Goal: Task Accomplishment & Management: Manage account settings

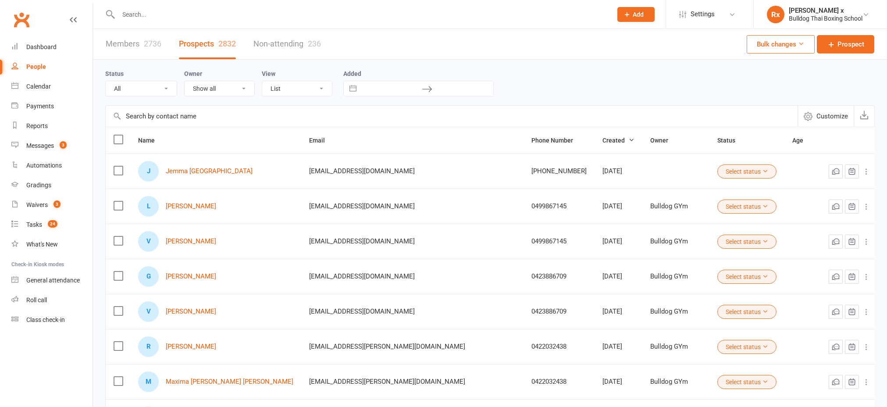
select select "100"
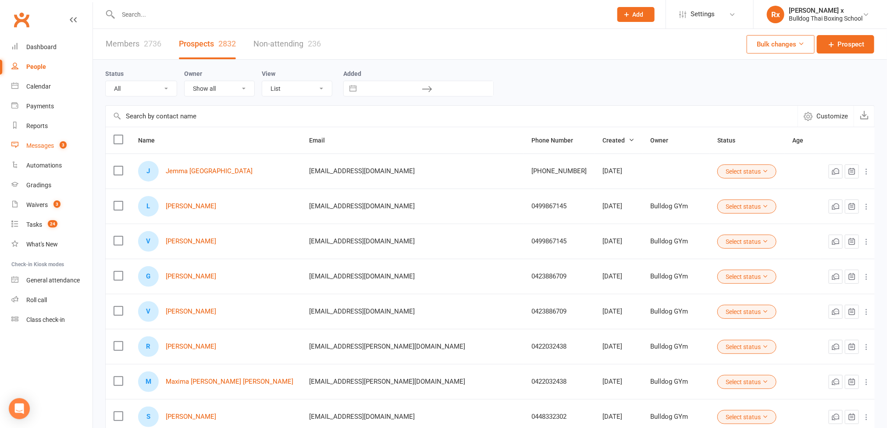
click at [41, 148] on div "Messages" at bounding box center [40, 145] width 28 height 7
click at [85, 78] on link "Calendar" at bounding box center [51, 87] width 81 height 20
click at [51, 147] on div "Messages" at bounding box center [40, 145] width 28 height 7
click at [54, 141] on link "Messages 3" at bounding box center [51, 146] width 81 height 20
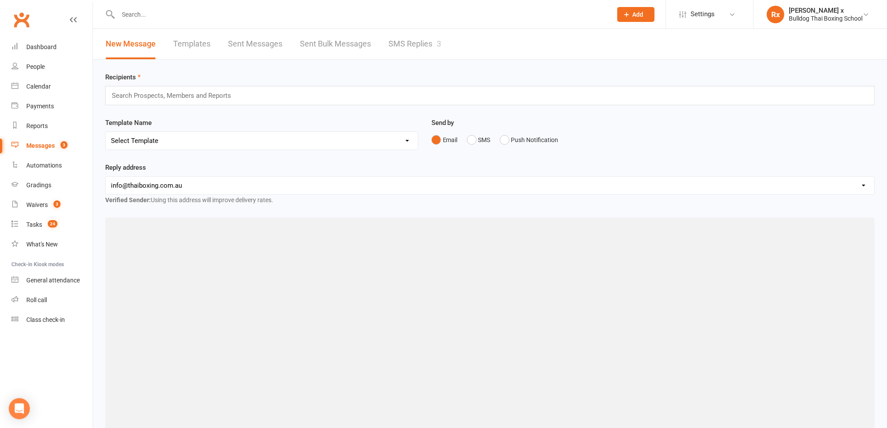
click at [413, 40] on link "SMS Replies 3" at bounding box center [414, 44] width 53 height 30
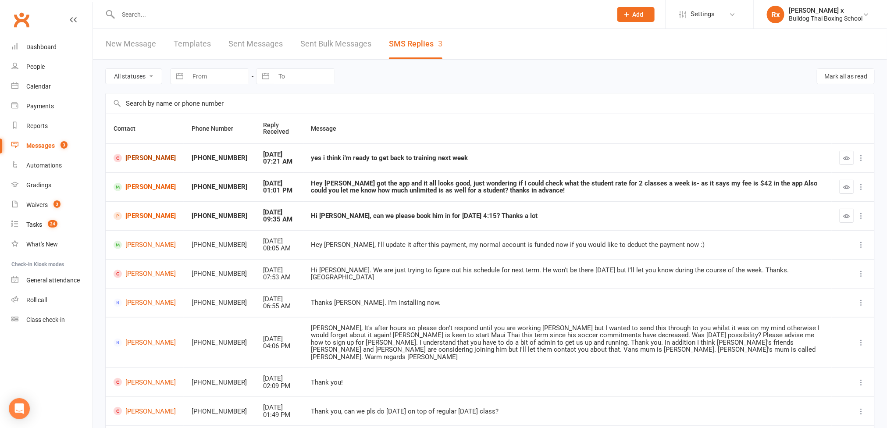
click at [130, 156] on link "[PERSON_NAME]" at bounding box center [145, 158] width 62 height 8
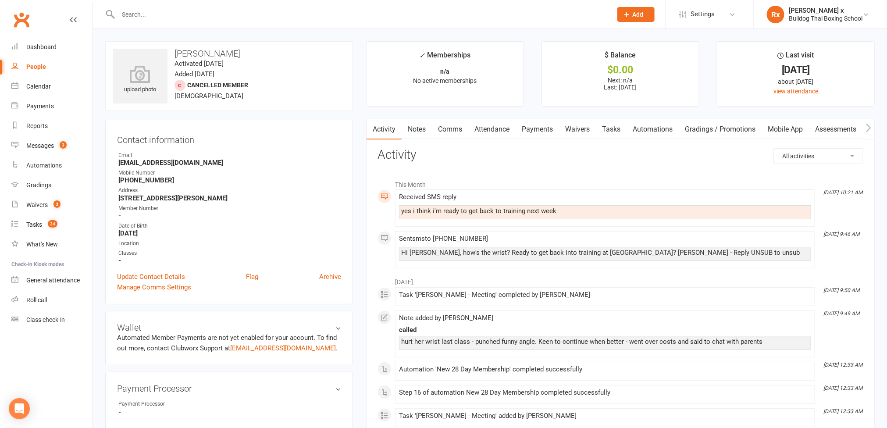
click at [458, 212] on div "yes i think i'm ready to get back to training next week" at bounding box center [605, 210] width 408 height 7
copy div "yes i think i'm ready to get back to training next week"
click at [618, 133] on link "Tasks" at bounding box center [611, 129] width 31 height 20
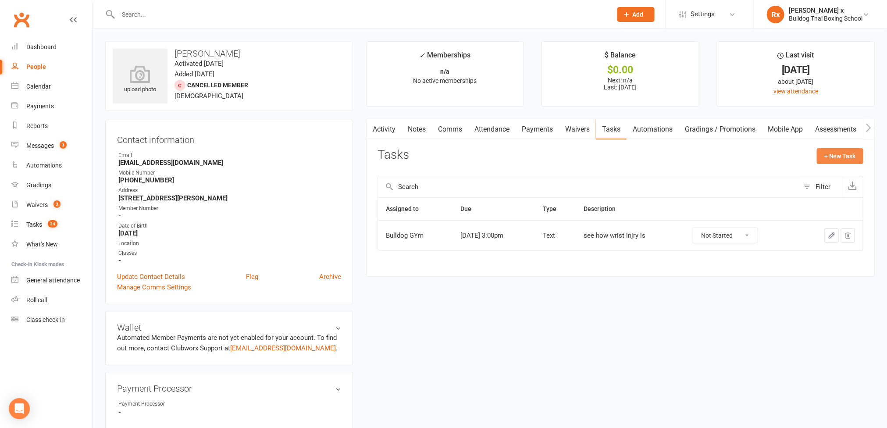
click at [838, 153] on button "+ New Task" at bounding box center [840, 156] width 46 height 16
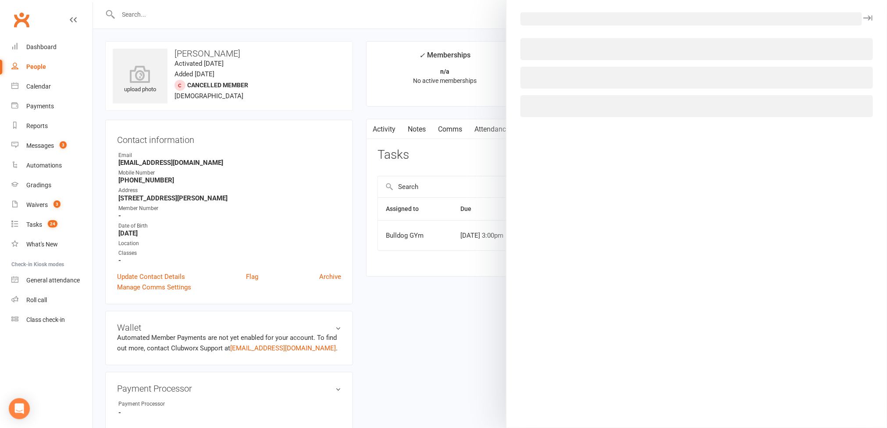
select select "45795"
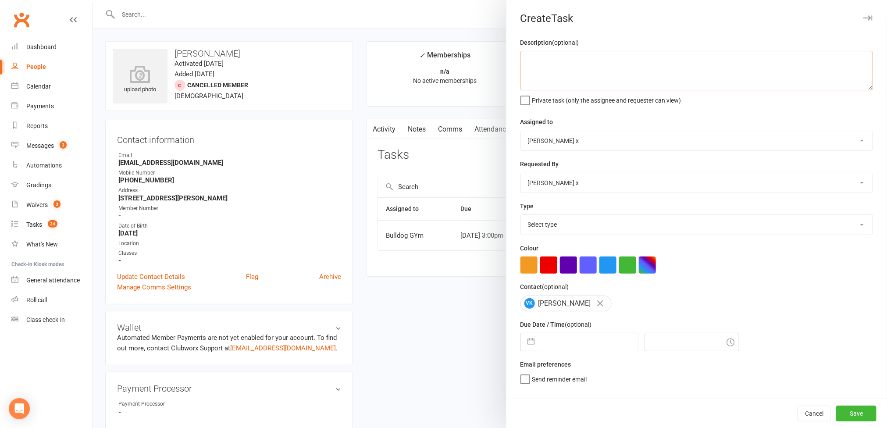
click at [572, 59] on textarea at bounding box center [696, 70] width 353 height 39
paste textarea "yes i think i'm ready to get back to training next week"
type textarea "Messaged: "yes i think i'm ready to get back to training next week""
click at [846, 142] on select "Bulldog GYm [PERSON_NAME] O'[PERSON_NAME] x [PERSON_NAME] [PERSON_NAME] [PERSON…" at bounding box center [697, 140] width 352 height 19
click at [521, 132] on select "Bulldog GYm [PERSON_NAME] O'[PERSON_NAME] x [PERSON_NAME] [PERSON_NAME] [PERSON…" at bounding box center [697, 140] width 352 height 19
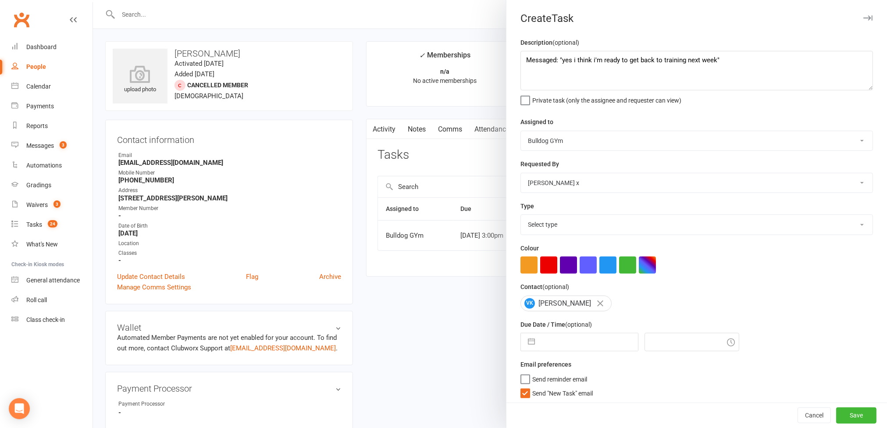
click at [833, 141] on select "Bulldog GYm [PERSON_NAME] O'[PERSON_NAME] x [PERSON_NAME] [PERSON_NAME] [PERSON…" at bounding box center [697, 140] width 352 height 19
select select "13084"
click at [521, 132] on select "Bulldog GYm [PERSON_NAME] O'[PERSON_NAME] x [PERSON_NAME] [PERSON_NAME] [PERSON…" at bounding box center [697, 140] width 352 height 19
click at [834, 222] on select "Select type Action E-mail Meeting Phone call Text Add new task type" at bounding box center [697, 224] width 352 height 19
click at [521, 217] on select "Select type Action E-mail Meeting Phone call Text Add new task type" at bounding box center [697, 224] width 352 height 19
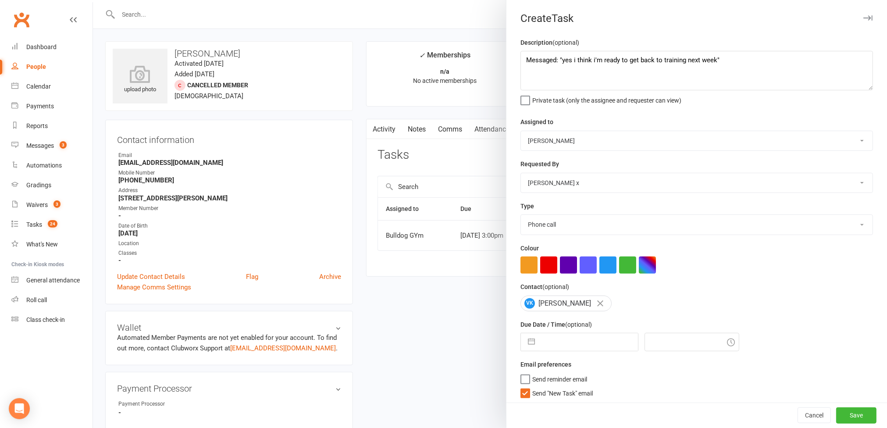
click at [838, 227] on select "Action E-mail Meeting Phone call Text Add new task type" at bounding box center [697, 224] width 352 height 19
select select "12049"
click at [521, 217] on select "Action E-mail Meeting Phone call Text Add new task type" at bounding box center [697, 224] width 352 height 19
click at [602, 345] on input "text" at bounding box center [588, 342] width 99 height 18
select select "8"
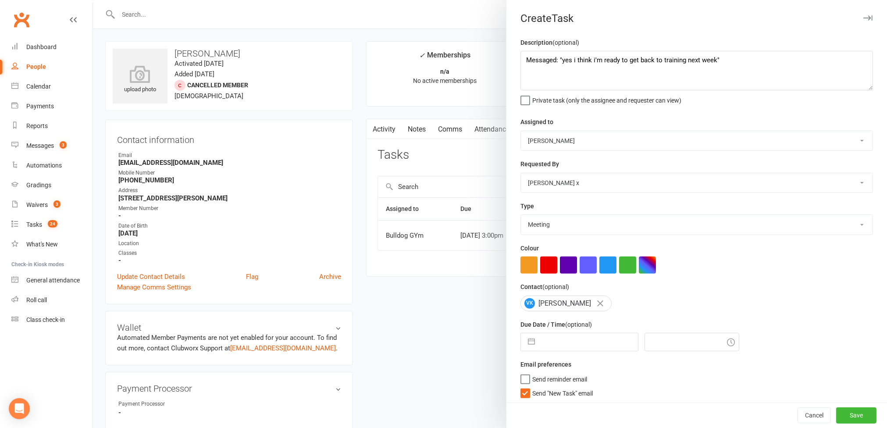
select select "2025"
select select "9"
select select "2025"
select select "10"
select select "2025"
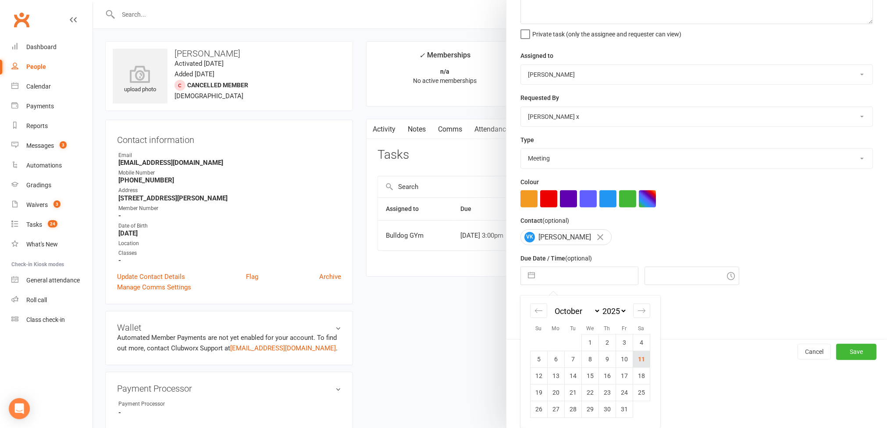
click at [637, 358] on td "11" at bounding box center [641, 359] width 17 height 17
type input "[DATE]"
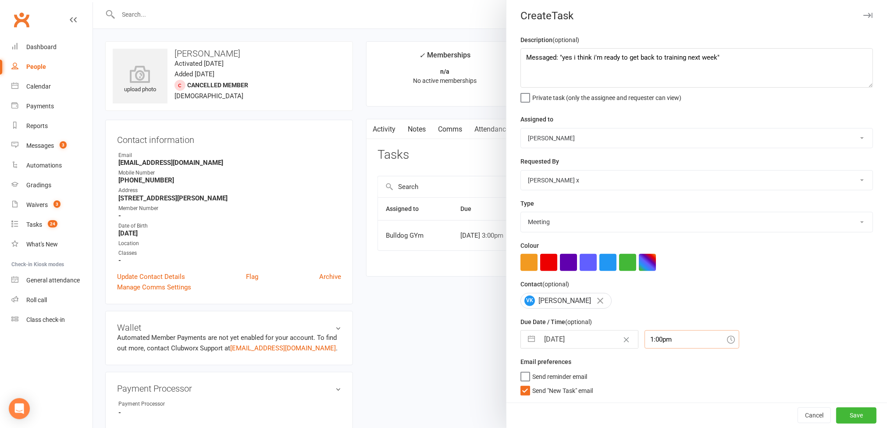
click at [663, 341] on div "1:00pm" at bounding box center [692, 339] width 95 height 18
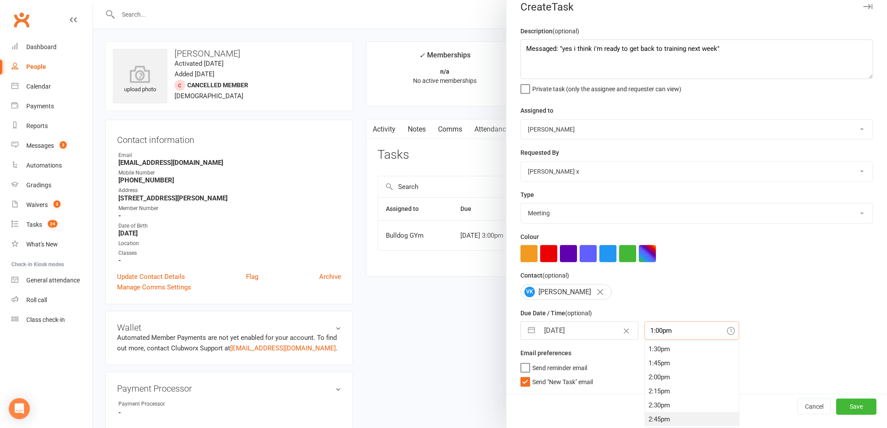
scroll to position [780, 0]
drag, startPoint x: 650, startPoint y: 412, endPoint x: 773, endPoint y: 416, distance: 122.8
click at [650, 406] on div "3:00pm" at bounding box center [692, 409] width 94 height 14
type input "3:00pm"
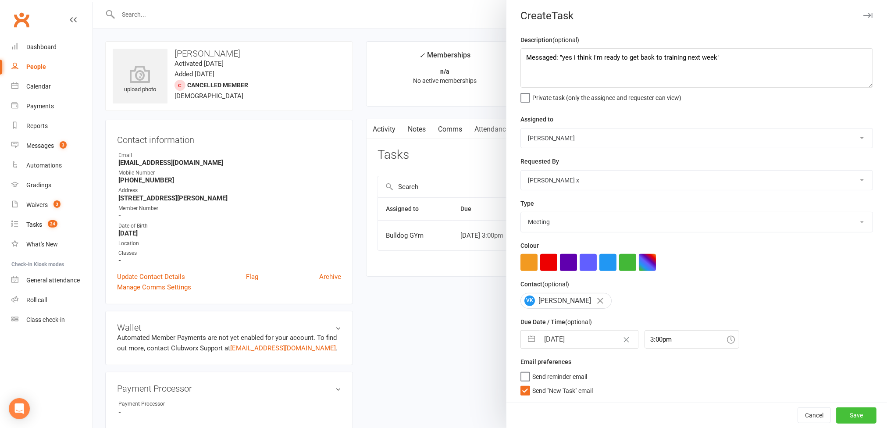
click at [838, 406] on button "Save" at bounding box center [856, 415] width 40 height 16
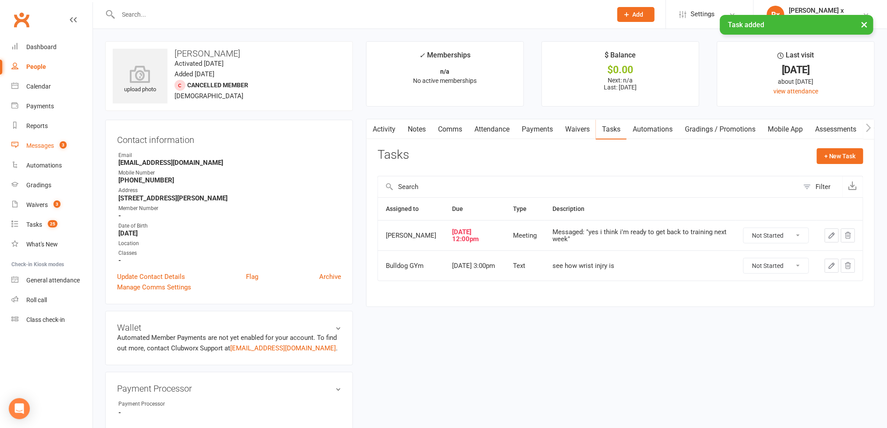
click at [49, 145] on div "Messages" at bounding box center [40, 145] width 28 height 7
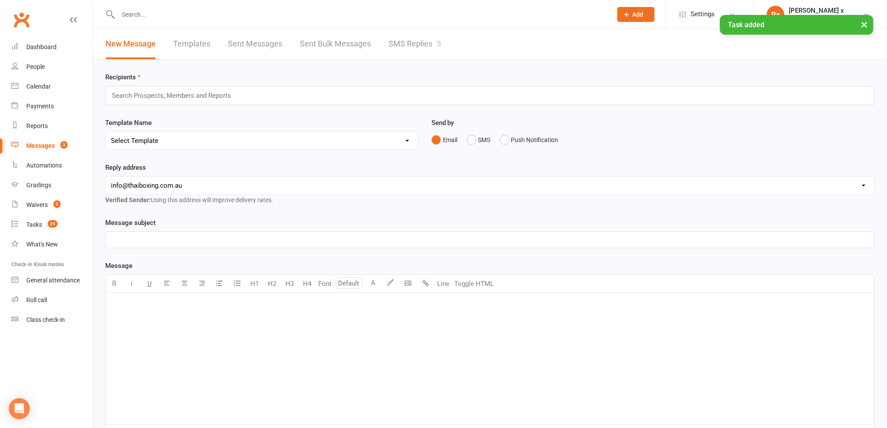
click at [414, 41] on link "SMS Replies 3" at bounding box center [414, 44] width 53 height 30
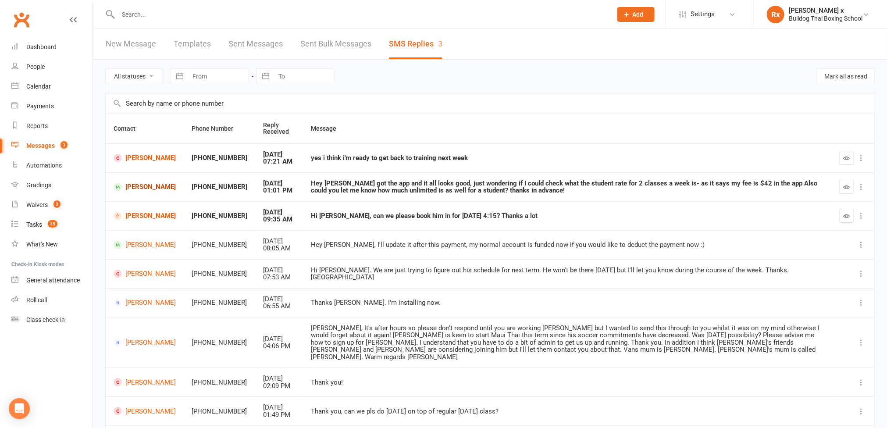
click at [133, 186] on link "[PERSON_NAME]" at bounding box center [145, 187] width 62 height 8
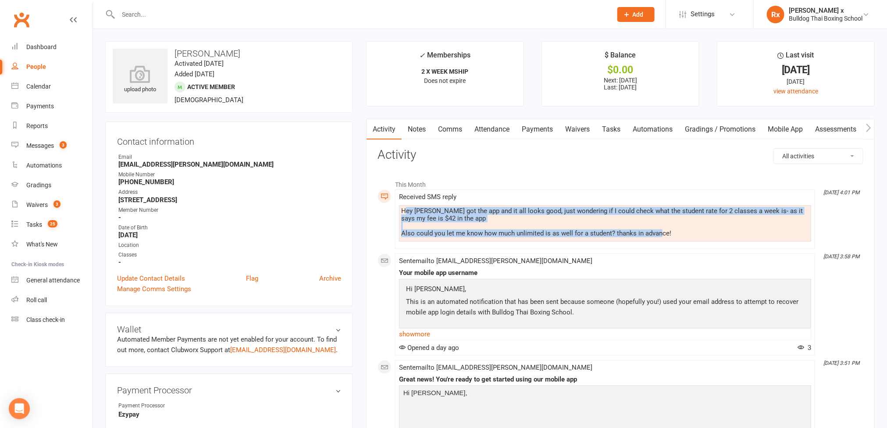
drag, startPoint x: 406, startPoint y: 212, endPoint x: 662, endPoint y: 235, distance: 257.0
click at [662, 235] on div "Hey [PERSON_NAME] got the app and it all looks good, just wondering if I could …" at bounding box center [605, 222] width 408 height 30
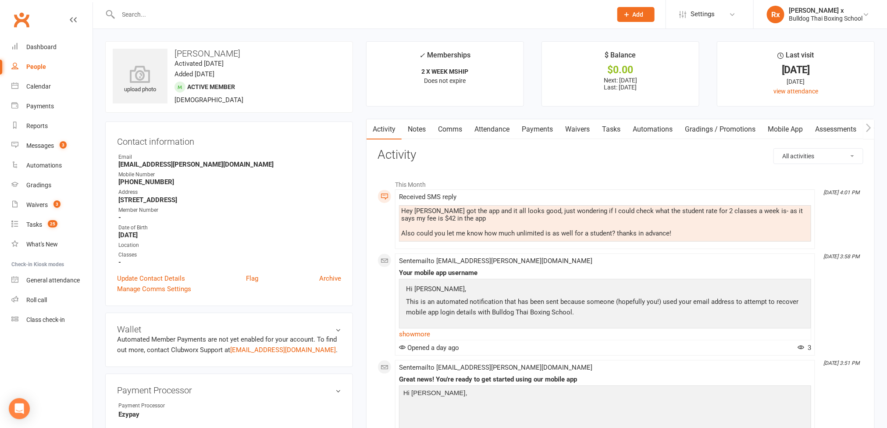
click at [667, 237] on div "Hey [PERSON_NAME] got the app and it all looks good, just wondering if I could …" at bounding box center [605, 222] width 408 height 30
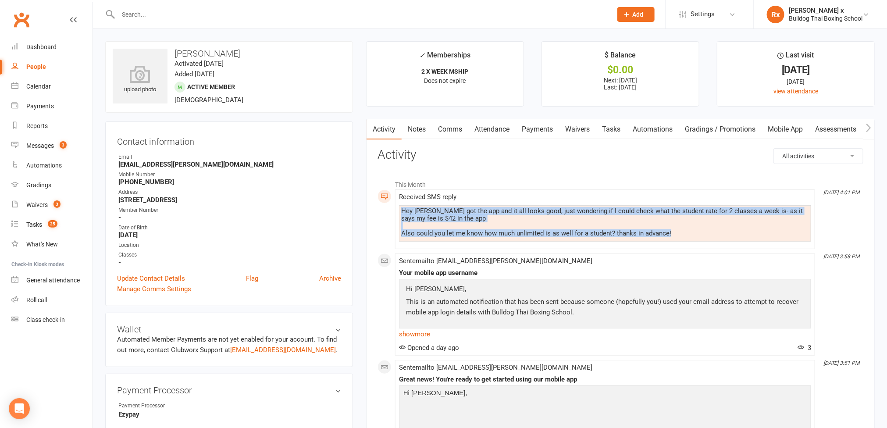
drag, startPoint x: 678, startPoint y: 236, endPoint x: 393, endPoint y: 207, distance: 286.0
copy div "Hey [PERSON_NAME] got the app and it all looks good, just wondering if I could …"
click at [615, 133] on link "Tasks" at bounding box center [611, 129] width 31 height 20
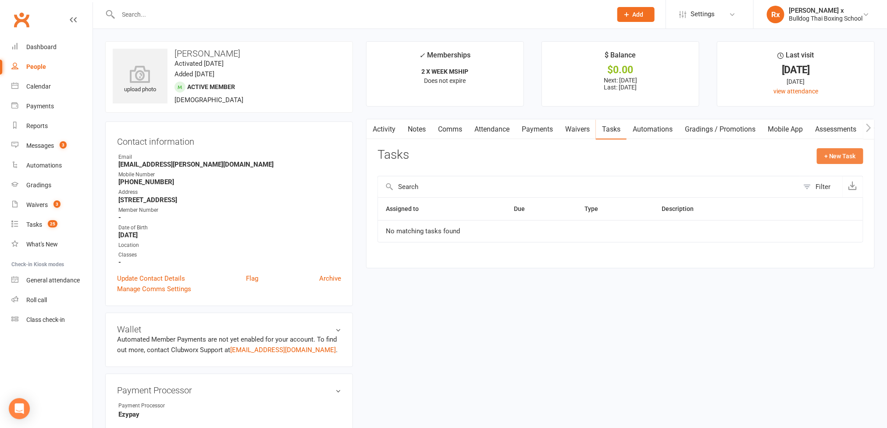
click at [844, 157] on button "+ New Task" at bounding box center [840, 156] width 46 height 16
select select "45795"
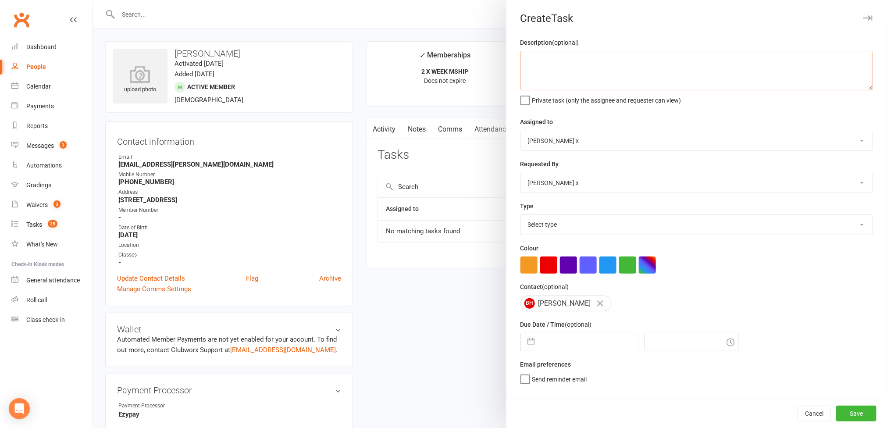
click at [520, 61] on textarea at bounding box center [696, 70] width 353 height 39
paste textarea "Hey [PERSON_NAME] got the app and it all looks good, just wondering if I could …"
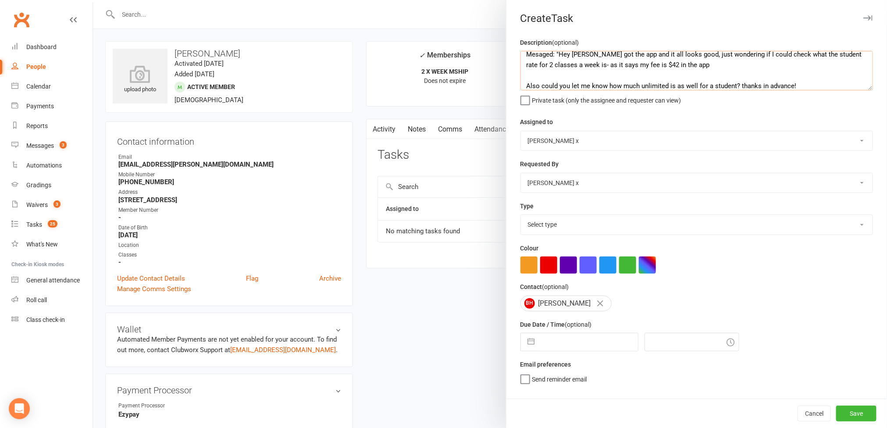
click at [525, 75] on textarea "Mesaged: "Hey [PERSON_NAME] got the app and it all looks good, just wondering i…" at bounding box center [696, 70] width 353 height 39
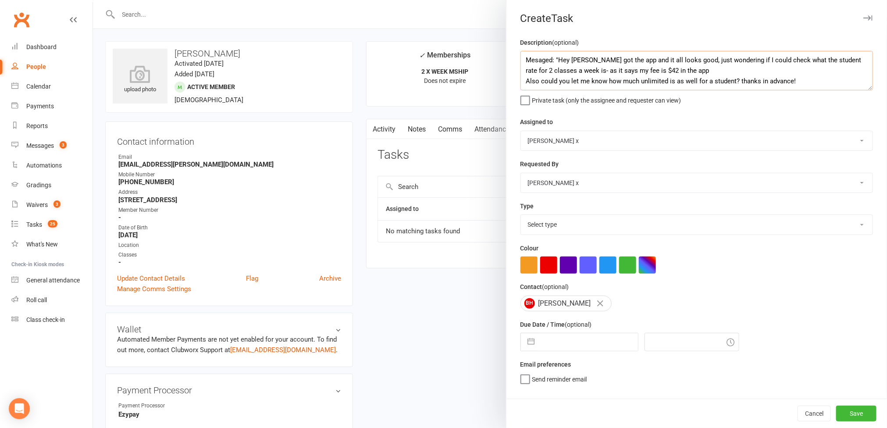
scroll to position [0, 0]
click at [796, 83] on textarea "Mesaged: "Hey [PERSON_NAME] got the app and it all looks good, just wondering i…" at bounding box center [696, 70] width 353 height 39
type textarea "Mesaged: "Hey [PERSON_NAME] got the app and it all looks good, just wondering i…"
click at [851, 145] on select "Bulldog GYm [PERSON_NAME] O'[PERSON_NAME] x [PERSON_NAME] [PERSON_NAME] [PERSON…" at bounding box center [697, 140] width 352 height 19
select select "13084"
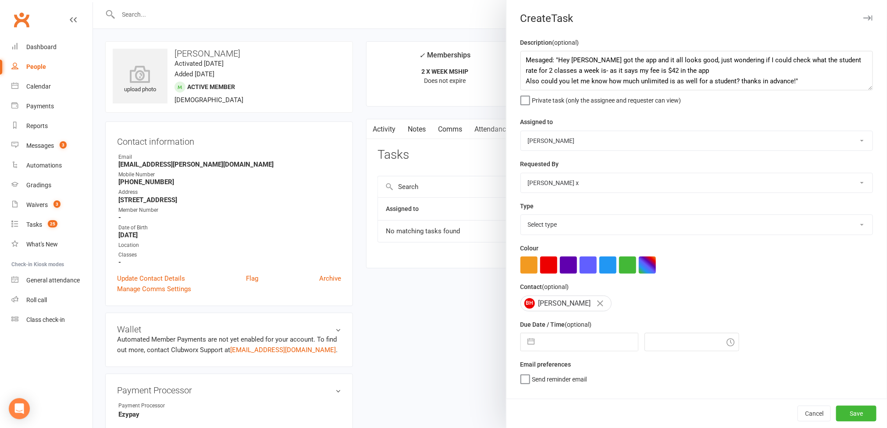
click at [521, 132] on select "Bulldog GYm [PERSON_NAME] O'[PERSON_NAME] x [PERSON_NAME] [PERSON_NAME] [PERSON…" at bounding box center [697, 140] width 352 height 19
click at [570, 226] on select "Select type Action E-mail Meeting Phone call Text Add new task type" at bounding box center [697, 224] width 352 height 19
select select "12049"
click at [521, 217] on select "Select type Action E-mail Meeting Phone call Text Add new task type" at bounding box center [697, 224] width 352 height 19
click at [573, 350] on input "text" at bounding box center [588, 342] width 99 height 18
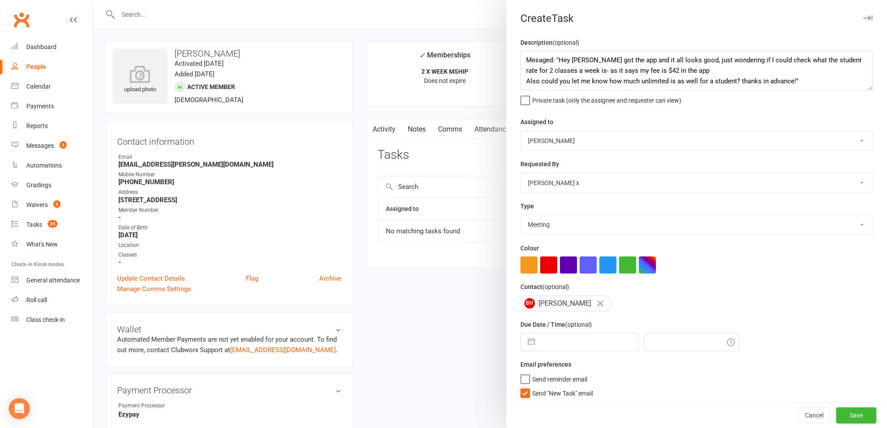
select select "8"
select select "2025"
select select "9"
select select "2025"
select select "10"
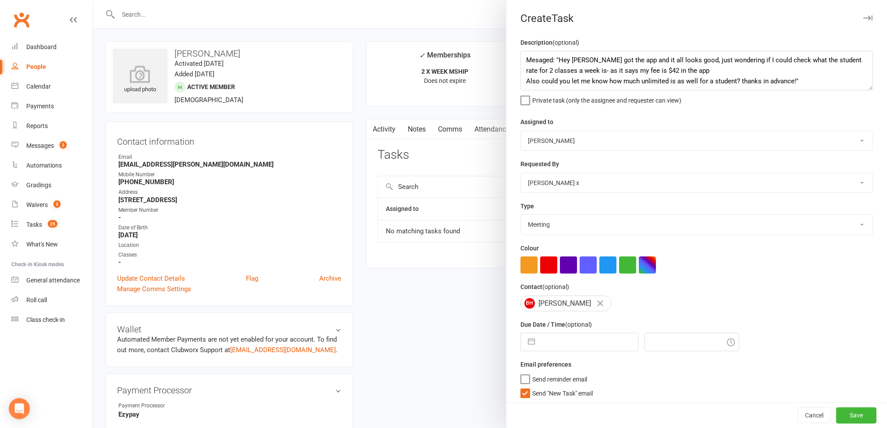
select select "2025"
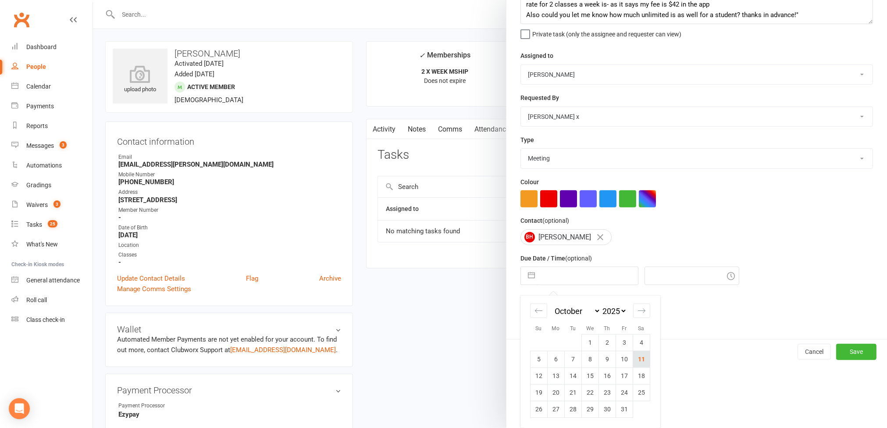
click at [638, 358] on td "11" at bounding box center [641, 359] width 17 height 17
type input "[DATE]"
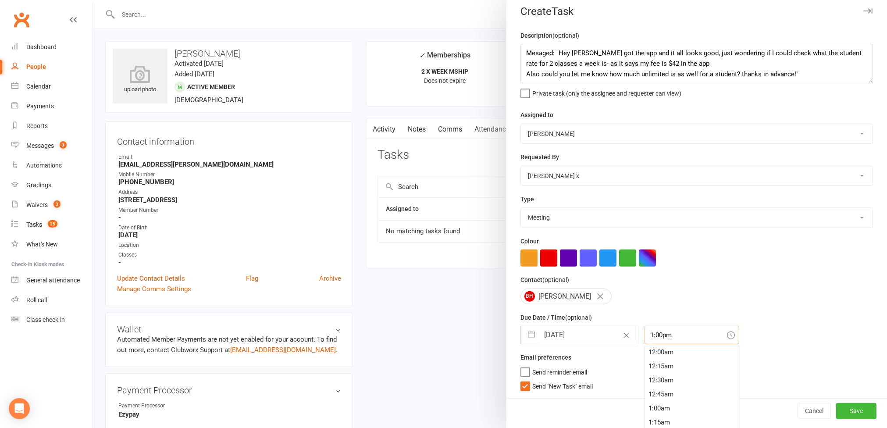
click at [682, 340] on input "1:00pm" at bounding box center [692, 335] width 95 height 18
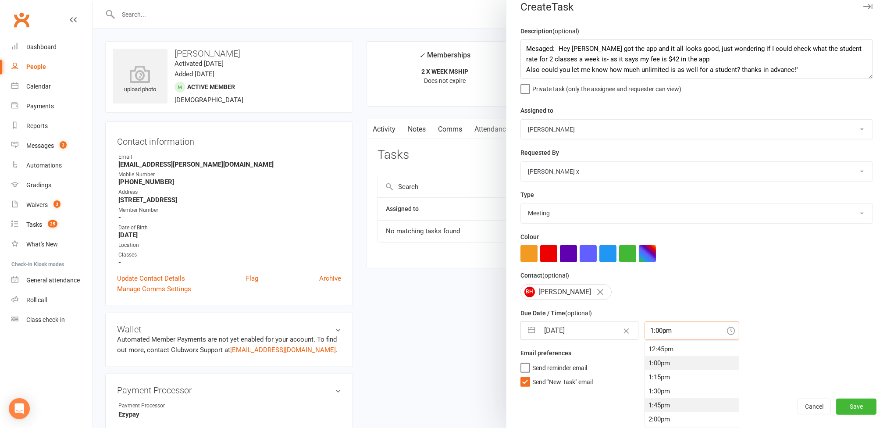
scroll to position [780, 0]
click at [653, 406] on div "3:00pm" at bounding box center [692, 409] width 94 height 14
type input "3:00pm"
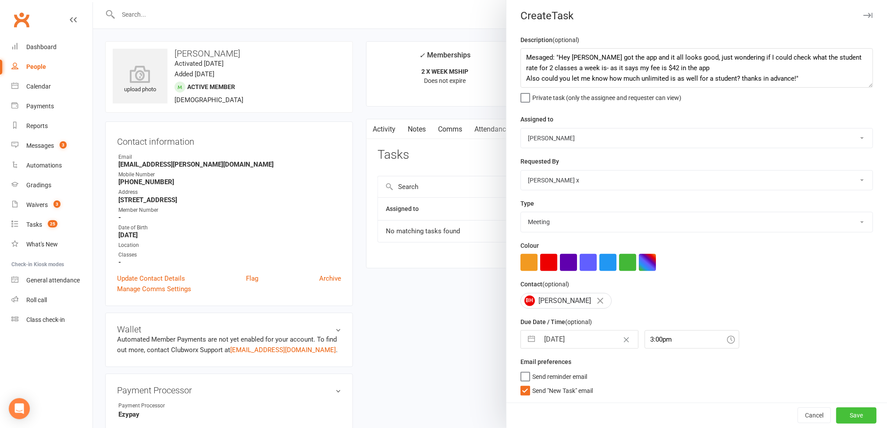
click at [836, 406] on button "Save" at bounding box center [856, 415] width 40 height 16
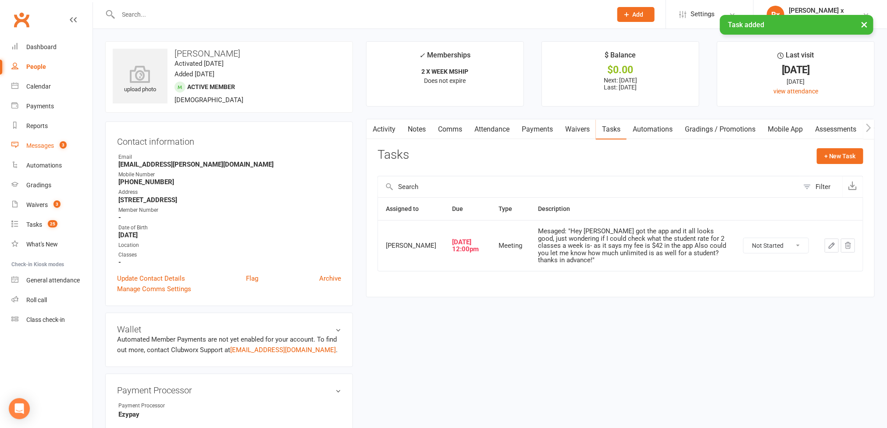
click at [58, 147] on count-badge "3" at bounding box center [60, 145] width 11 height 7
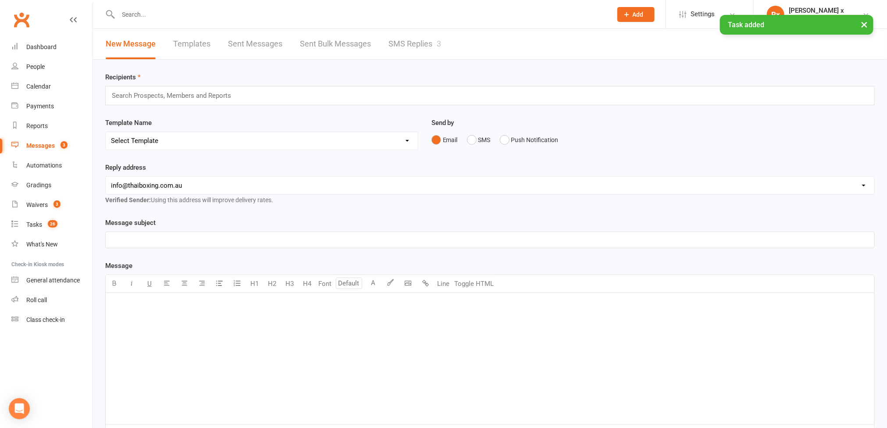
click at [408, 40] on link "SMS Replies 3" at bounding box center [414, 44] width 53 height 30
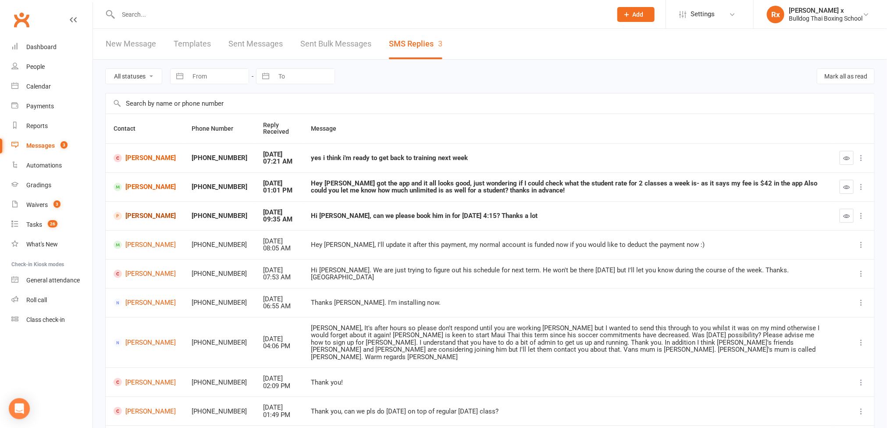
click at [129, 213] on link "[PERSON_NAME]" at bounding box center [145, 216] width 62 height 8
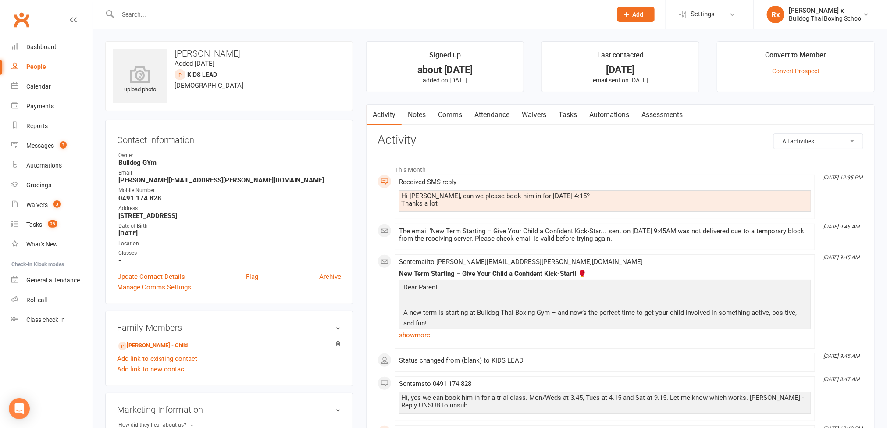
click at [487, 196] on div "Hi [PERSON_NAME], can we please book him in for [DATE] 4:15? Thanks a lot" at bounding box center [605, 199] width 408 height 15
copy div "Hi [PERSON_NAME], can we please book him in for [DATE] 4:15?"
click at [572, 106] on link "Tasks" at bounding box center [567, 115] width 31 height 20
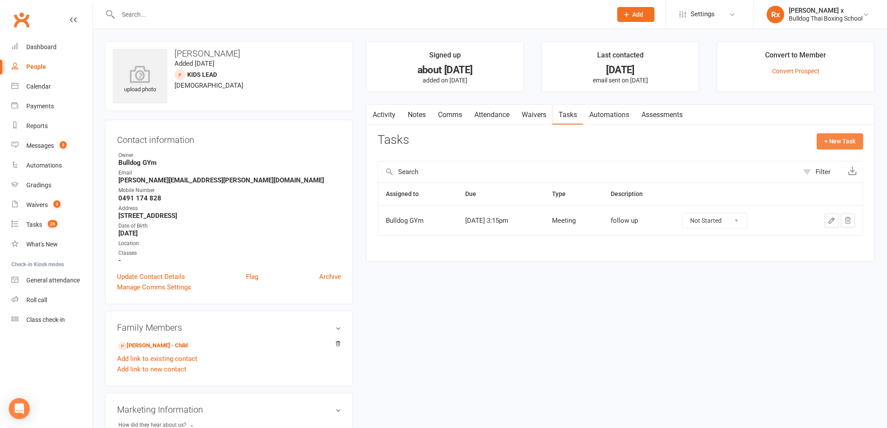
click at [847, 141] on button "+ New Task" at bounding box center [840, 141] width 46 height 16
select select "45795"
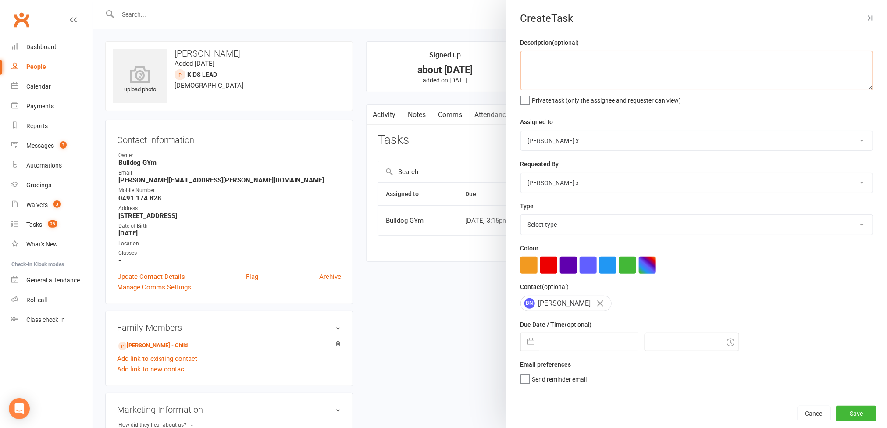
click at [580, 75] on textarea at bounding box center [696, 70] width 353 height 39
paste textarea "Hi [PERSON_NAME], can we please book him in for [DATE] 4:15?"
type textarea "Message: "Hi [PERSON_NAME], can we please book him in for [DATE] 4:15?""
click at [848, 142] on select "Bulldog GYm [PERSON_NAME] O'[PERSON_NAME] x [PERSON_NAME] [PERSON_NAME] [PERSON…" at bounding box center [697, 140] width 352 height 19
select select "12940"
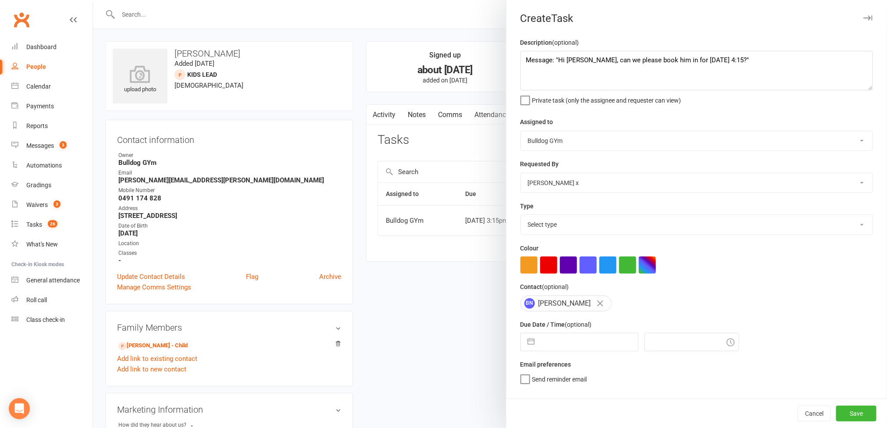
click at [521, 132] on select "Bulldog GYm [PERSON_NAME] O'[PERSON_NAME] x [PERSON_NAME] [PERSON_NAME] [PERSON…" at bounding box center [697, 140] width 352 height 19
click at [840, 224] on select "Select type Action E-mail Meeting Phone call Text Add new task type" at bounding box center [697, 224] width 352 height 19
select select "12049"
click at [521, 217] on select "Select type Action E-mail Meeting Phone call Text Add new task type" at bounding box center [697, 224] width 352 height 19
click at [570, 350] on input "text" at bounding box center [588, 342] width 99 height 18
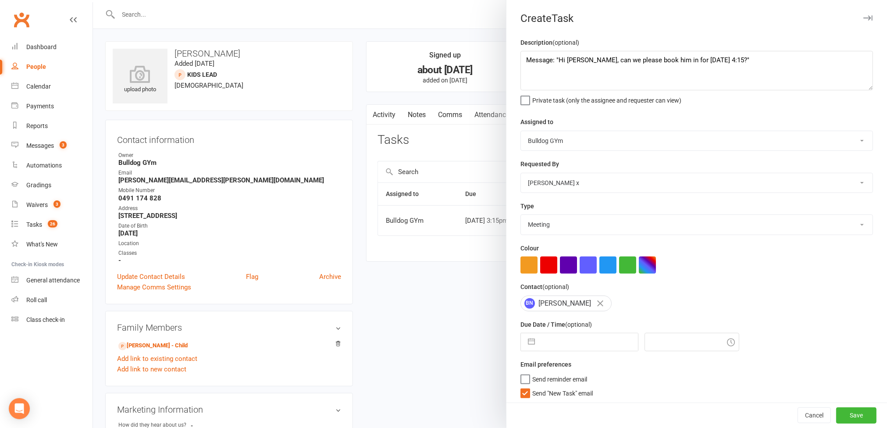
select select "8"
select select "2025"
select select "9"
select select "2025"
select select "10"
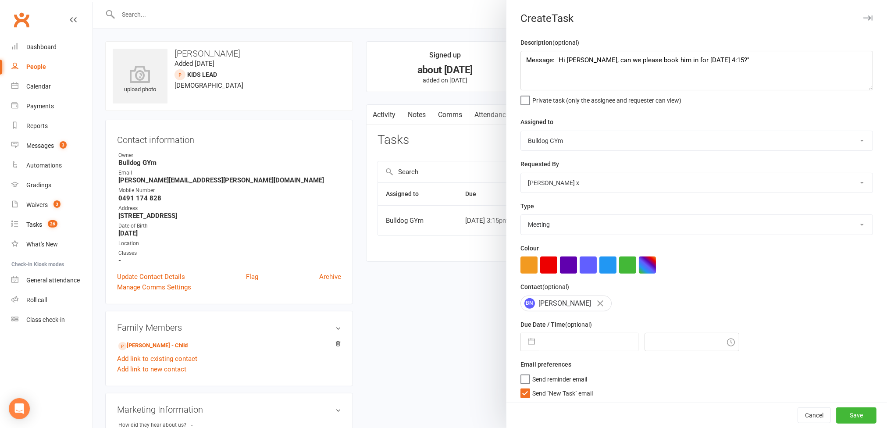
select select "2025"
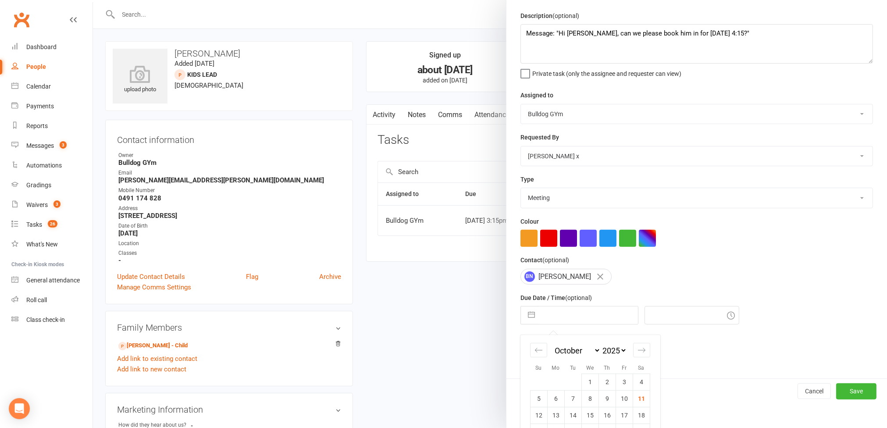
scroll to position [66, 0]
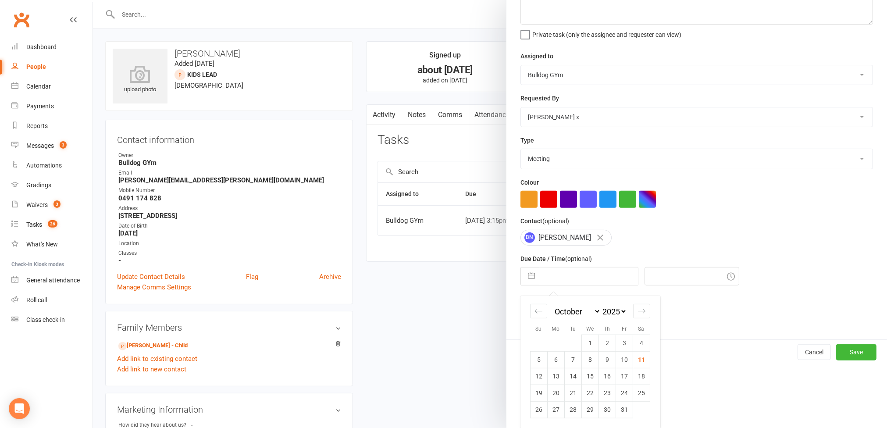
click at [845, 75] on select "Bulldog GYm [PERSON_NAME] O'[PERSON_NAME] x [PERSON_NAME] [PERSON_NAME] [PERSON…" at bounding box center [697, 74] width 352 height 19
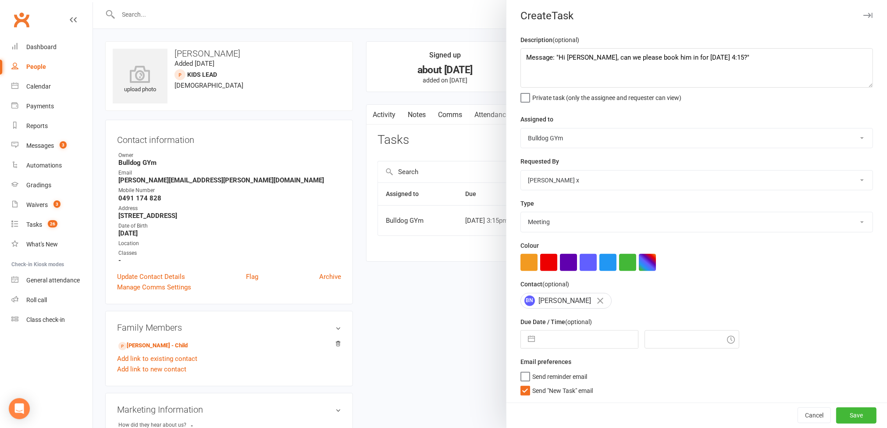
select select "13084"
click at [521, 128] on select "Bulldog GYm [PERSON_NAME] O'[PERSON_NAME] x [PERSON_NAME] [PERSON_NAME] [PERSON…" at bounding box center [697, 137] width 352 height 19
click at [572, 339] on input "text" at bounding box center [588, 340] width 99 height 18
select select "8"
select select "2025"
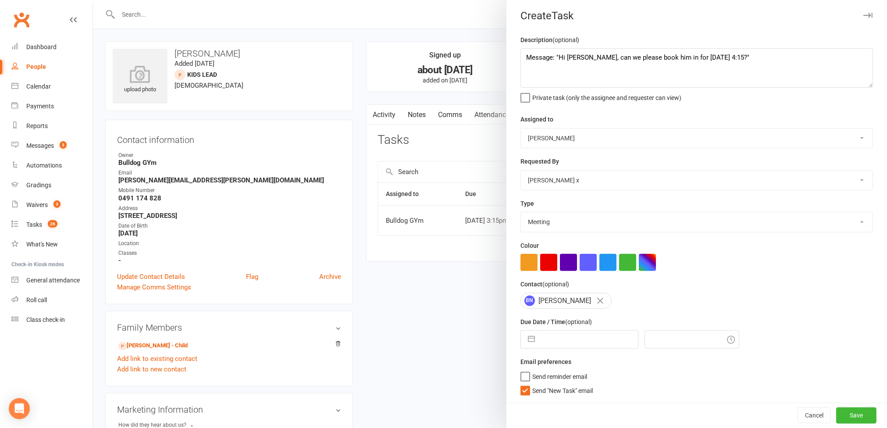
select select "9"
select select "2025"
select select "10"
select select "2025"
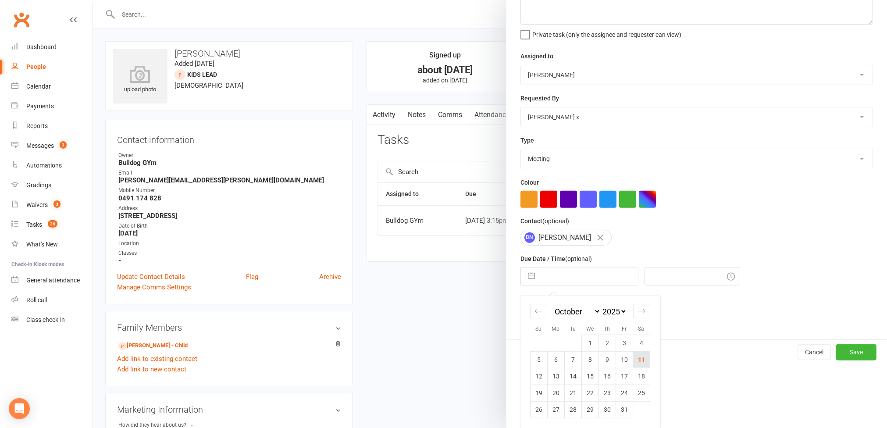
click at [638, 367] on td "11" at bounding box center [641, 359] width 17 height 17
type input "[DATE]"
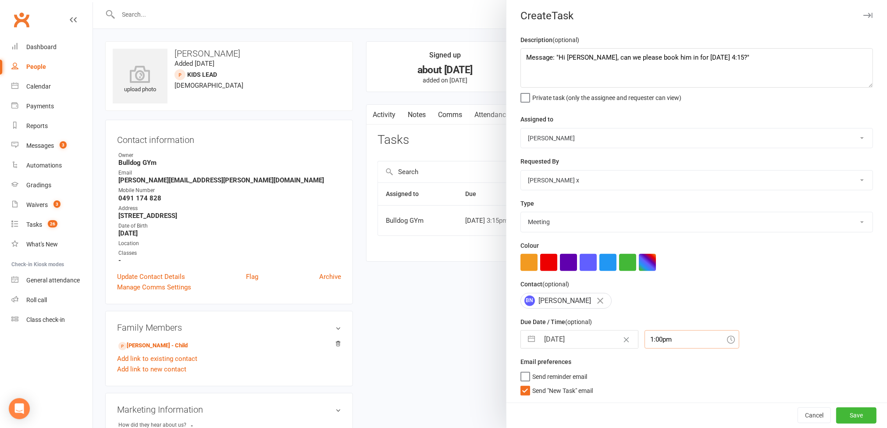
click at [677, 342] on div "1:00pm" at bounding box center [692, 339] width 95 height 18
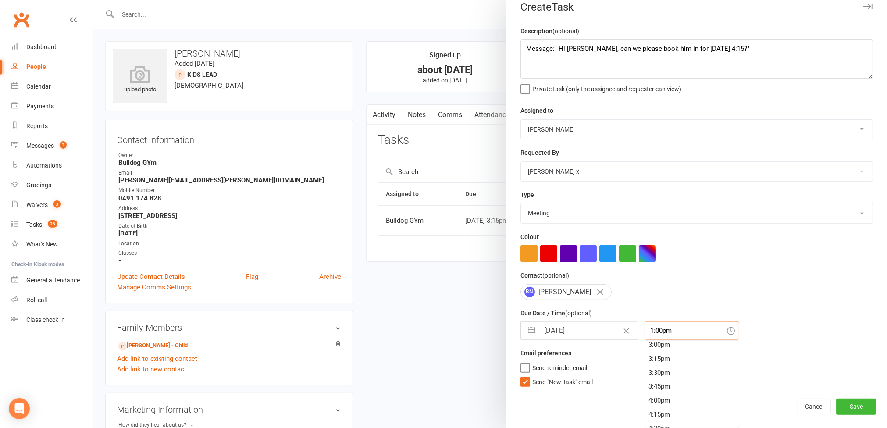
scroll to position [846, 0]
click at [652, 347] on div "3:00pm" at bounding box center [692, 344] width 94 height 14
type input "3:00pm"
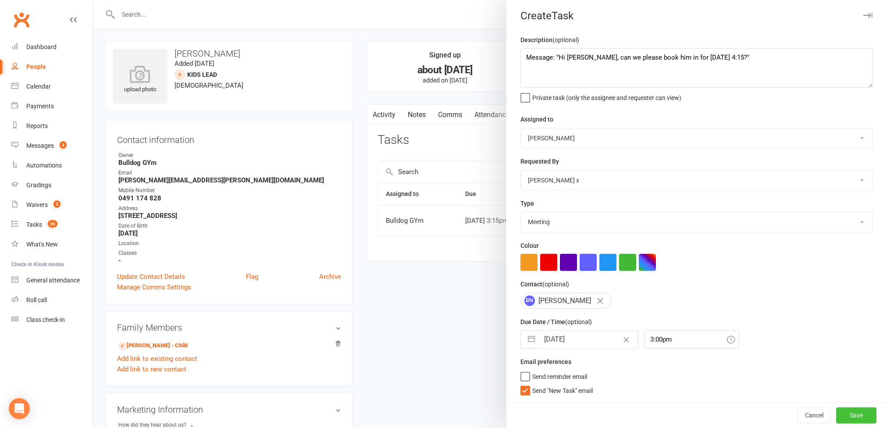
click at [836, 406] on button "Save" at bounding box center [856, 415] width 40 height 16
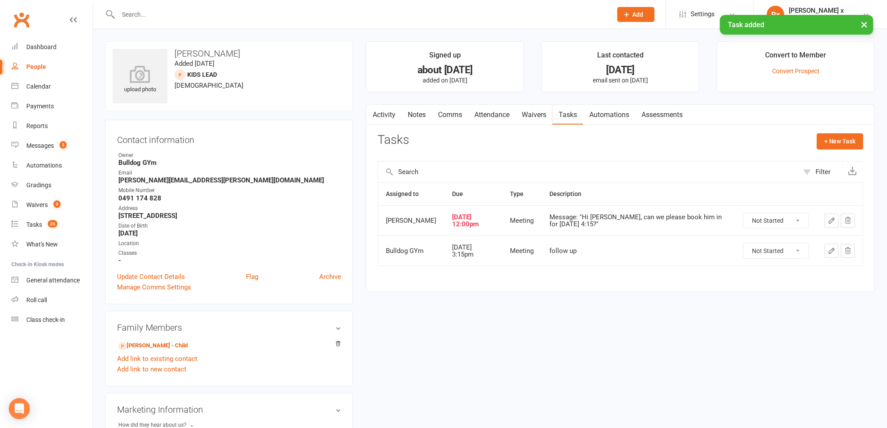
click at [41, 69] on div "People" at bounding box center [36, 66] width 20 height 7
select select "100"
